Goal: Task Accomplishment & Management: Manage account settings

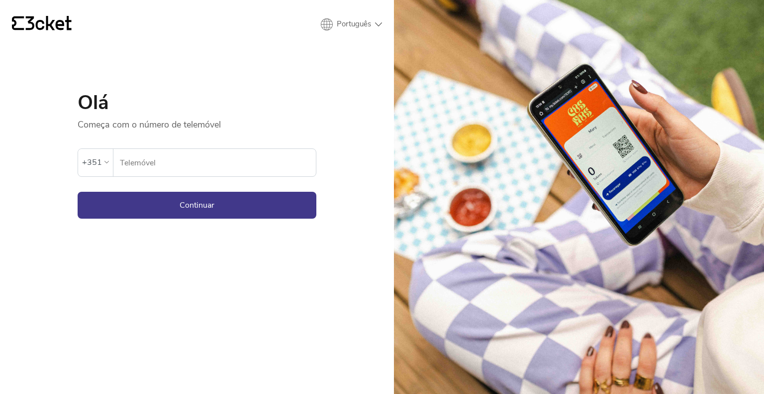
click at [265, 161] on input "Telemóvel" at bounding box center [217, 162] width 197 height 27
type input "914524161"
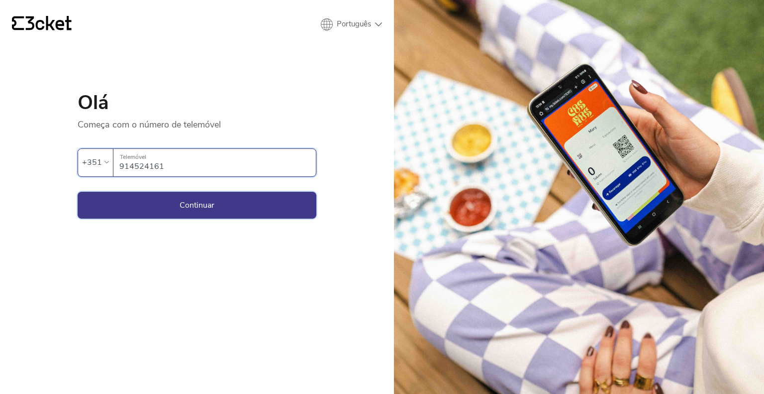
click at [220, 206] on button "Continuar" at bounding box center [197, 205] width 239 height 27
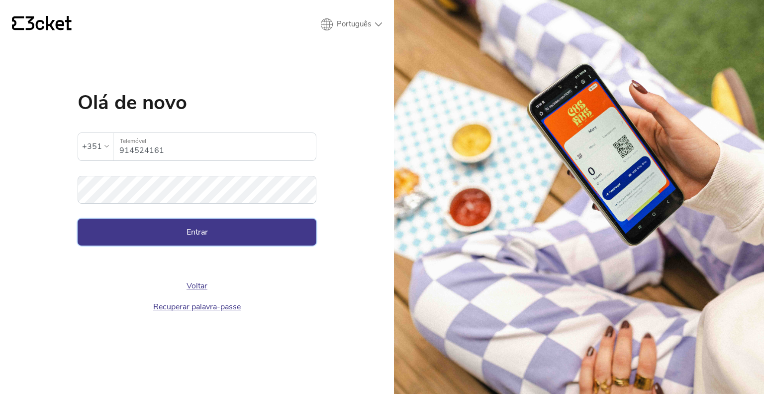
click at [209, 227] on button "Entrar" at bounding box center [197, 231] width 239 height 27
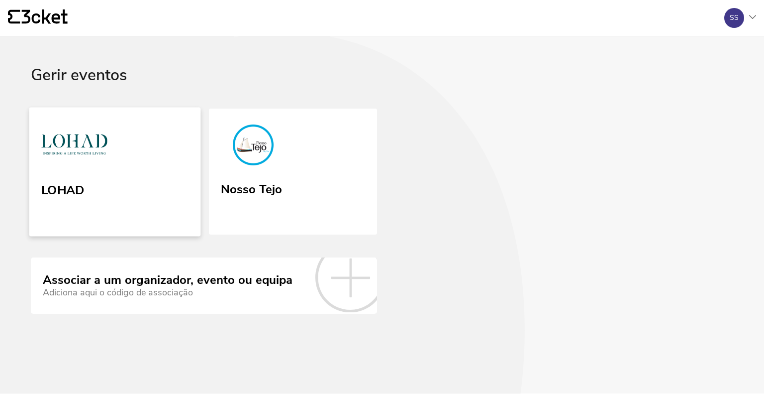
click at [67, 180] on div "LOHAD" at bounding box center [62, 188] width 43 height 18
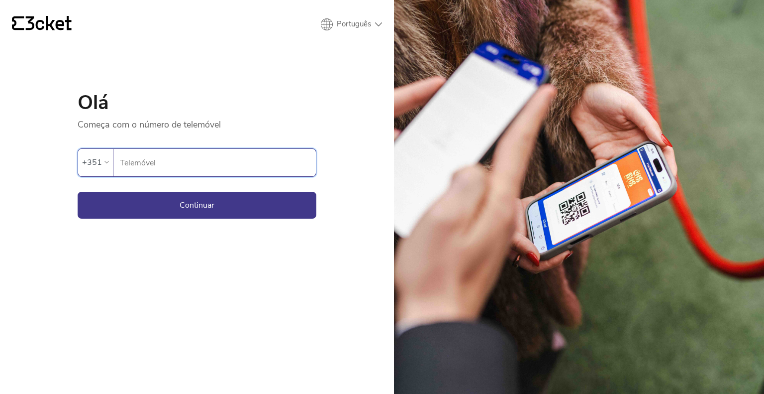
drag, startPoint x: 128, startPoint y: 160, endPoint x: 160, endPoint y: 173, distance: 34.4
click at [129, 160] on input "Telemóvel" at bounding box center [217, 162] width 197 height 27
type input "914524161"
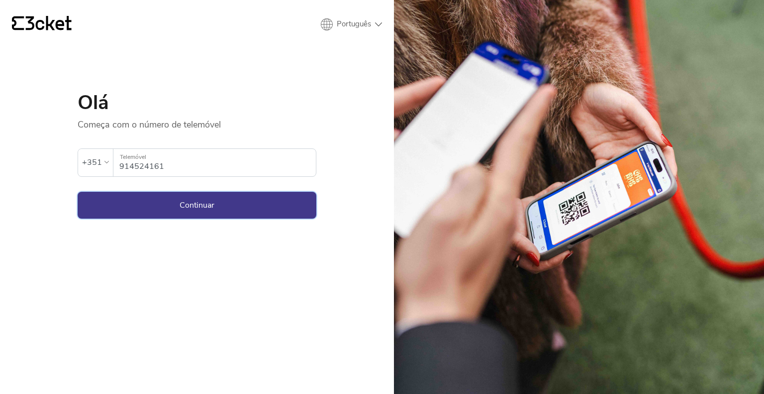
click at [195, 200] on button "Continuar" at bounding box center [197, 205] width 239 height 27
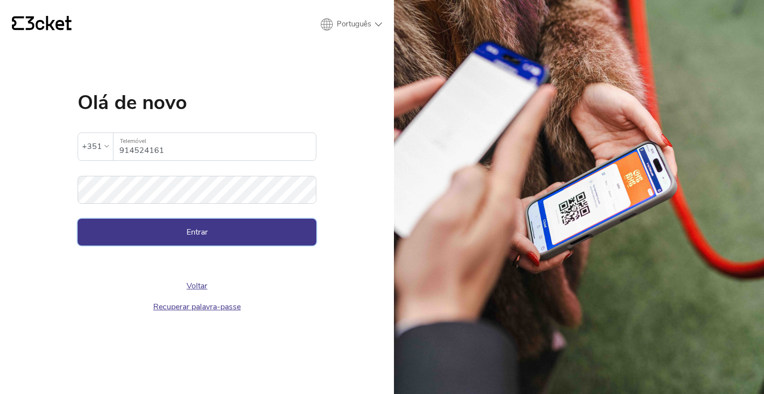
click at [191, 224] on button "Entrar" at bounding box center [197, 231] width 239 height 27
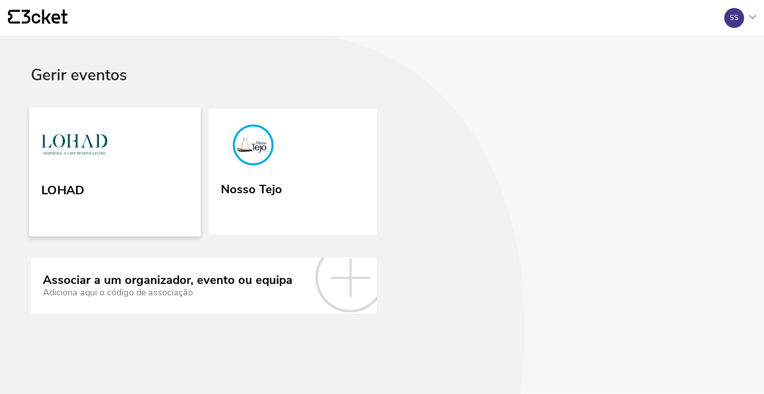
click at [146, 173] on link "LOHAD" at bounding box center [115, 171] width 172 height 129
